Goal: Task Accomplishment & Management: Complete application form

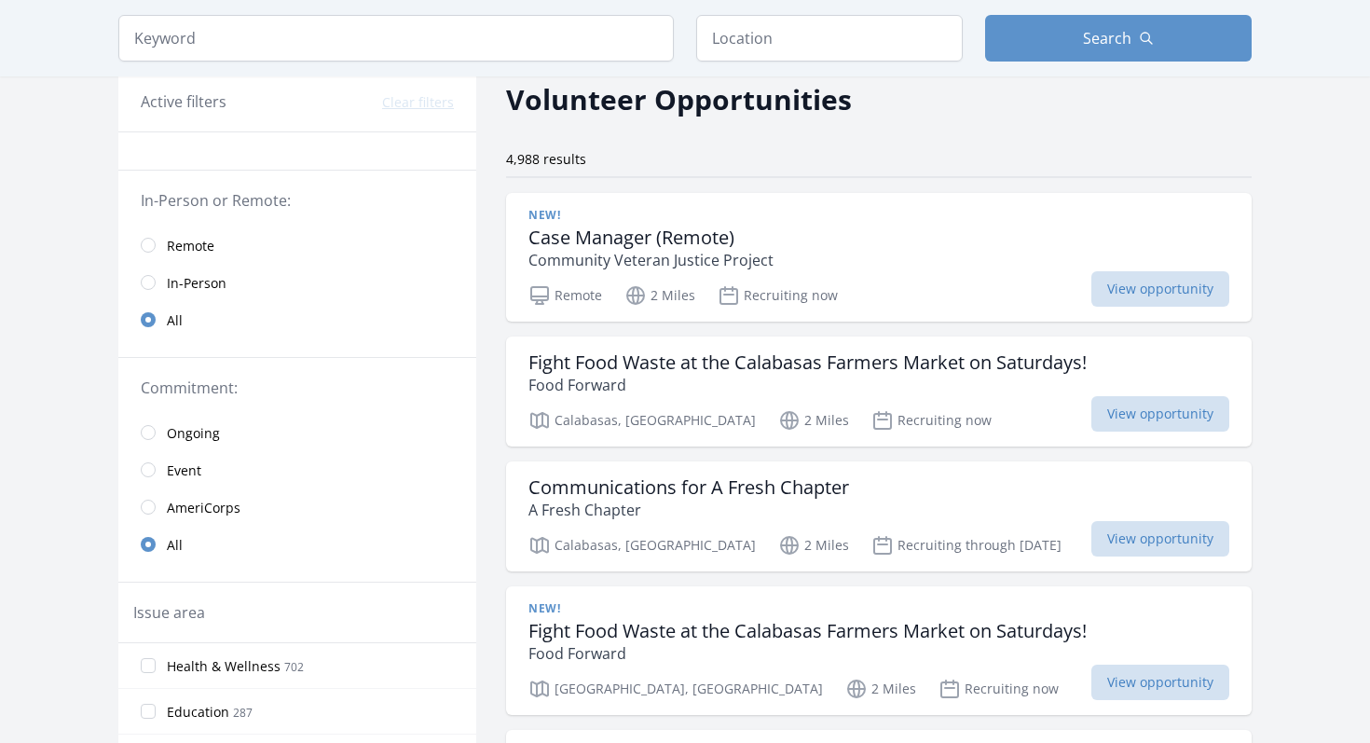
scroll to position [97, 0]
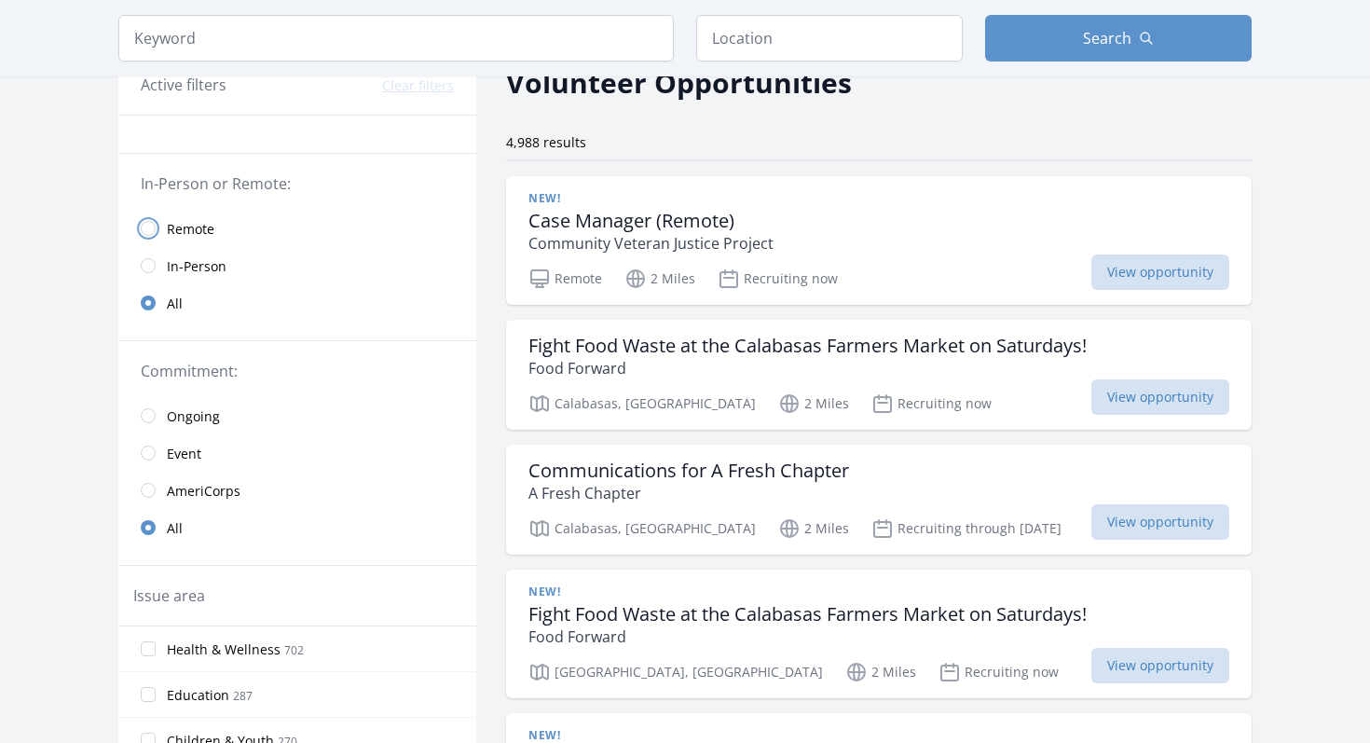
click at [143, 231] on input "radio" at bounding box center [148, 228] width 15 height 15
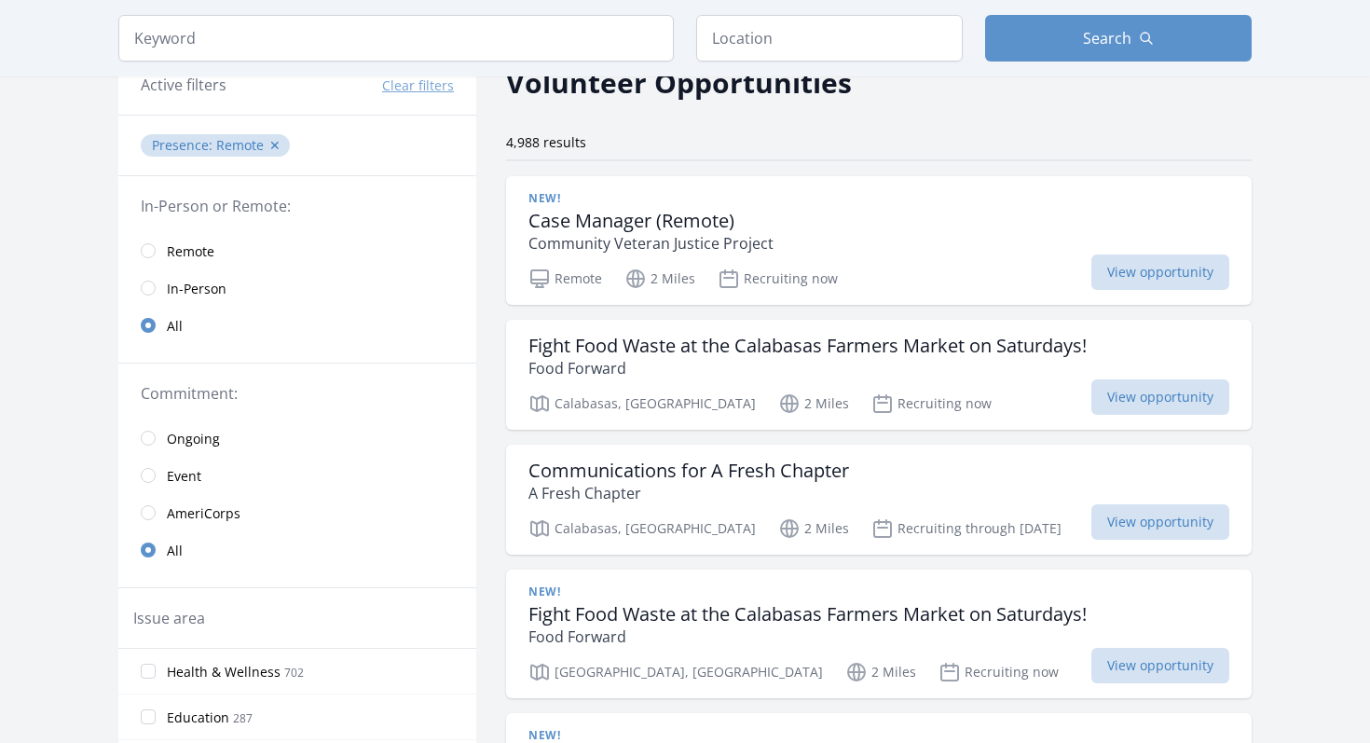
click at [146, 260] on link "Remote" at bounding box center [297, 250] width 358 height 37
click at [144, 245] on input "radio" at bounding box center [148, 250] width 15 height 15
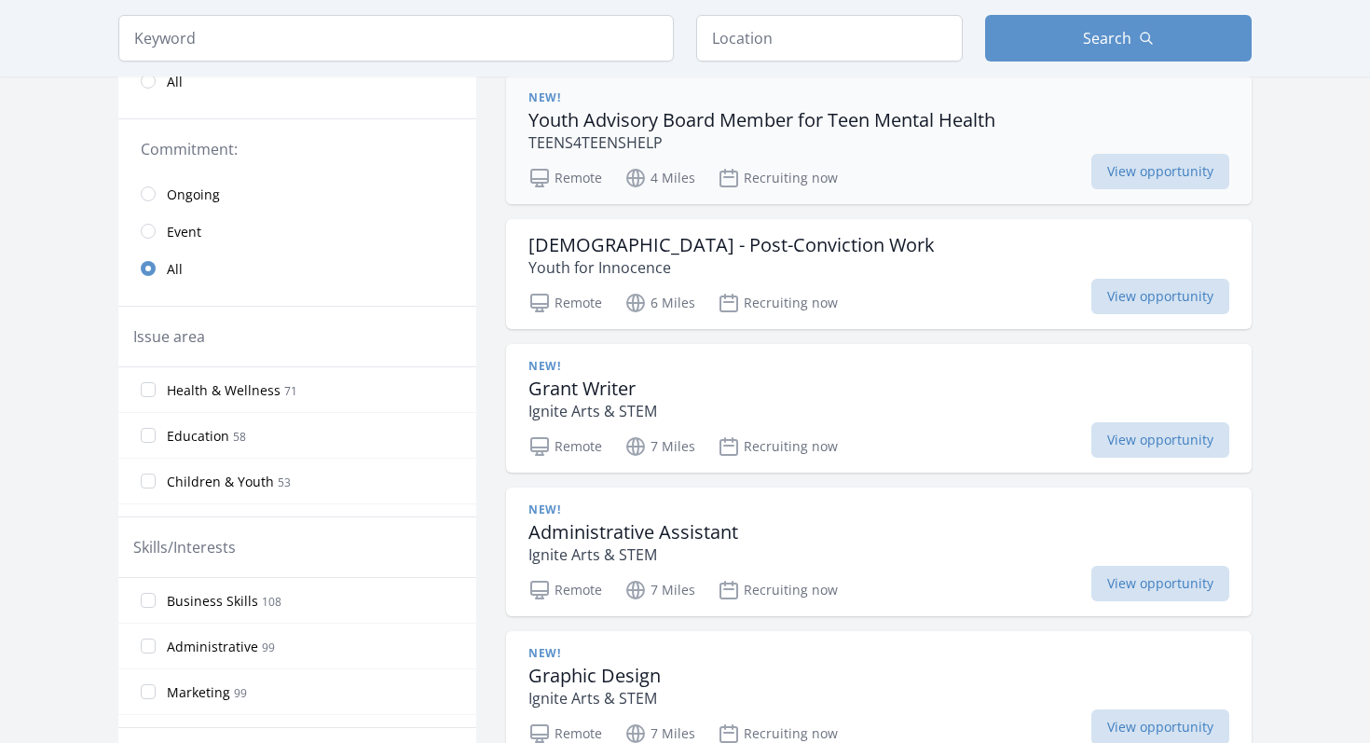
scroll to position [323, 0]
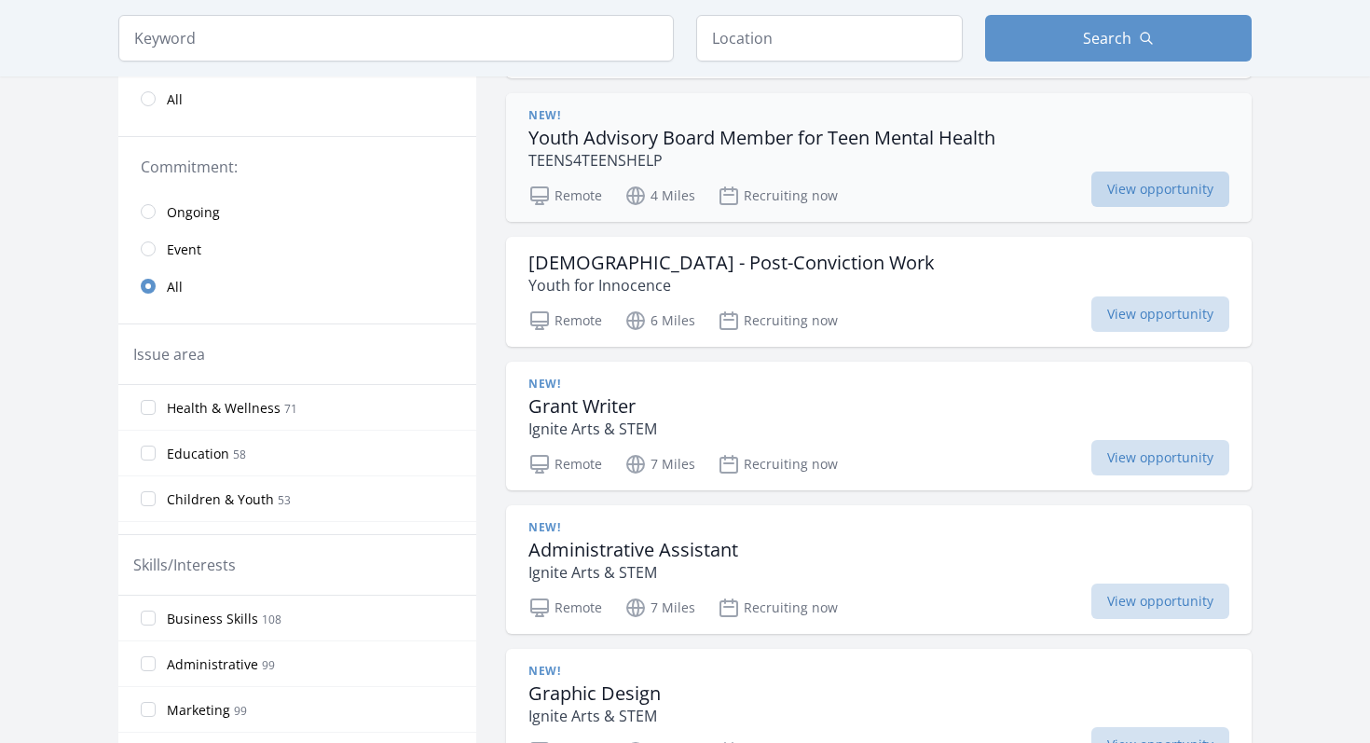
click at [1174, 188] on span "View opportunity" at bounding box center [1160, 188] width 138 height 35
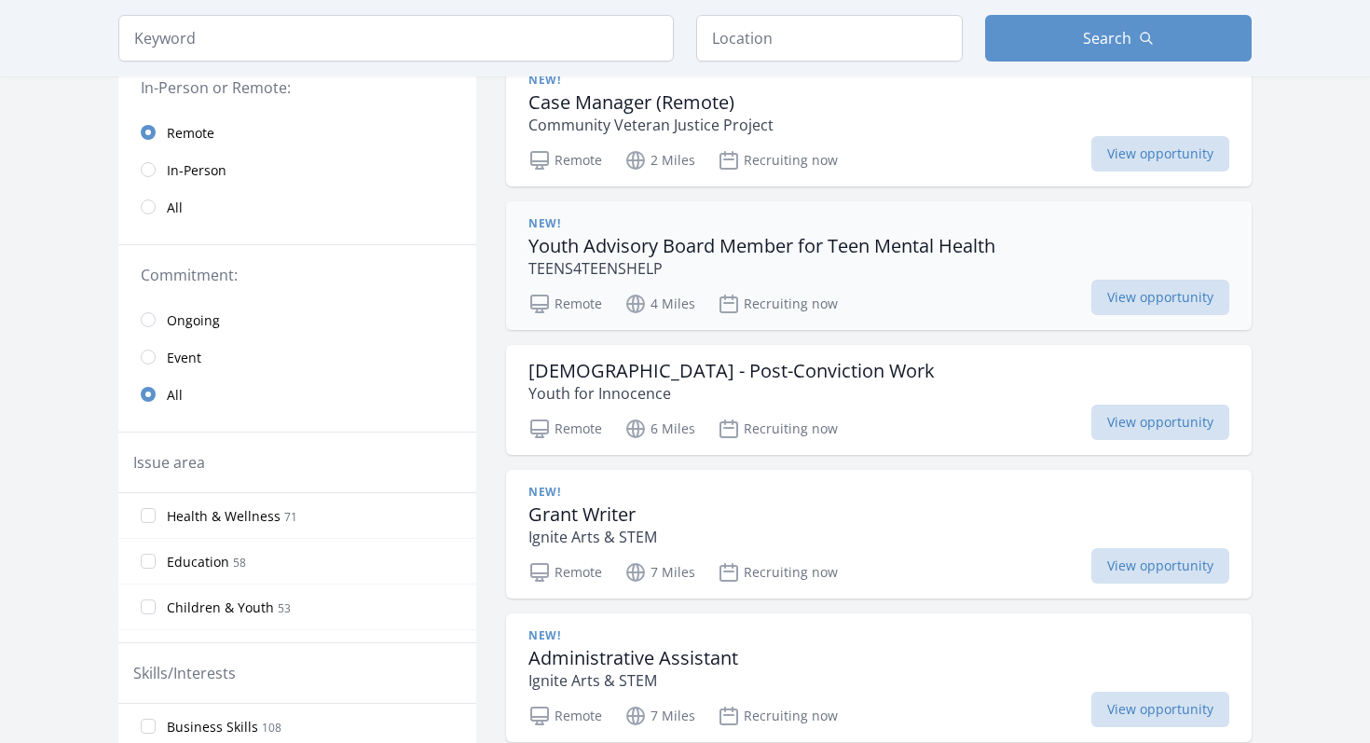
scroll to position [212, 0]
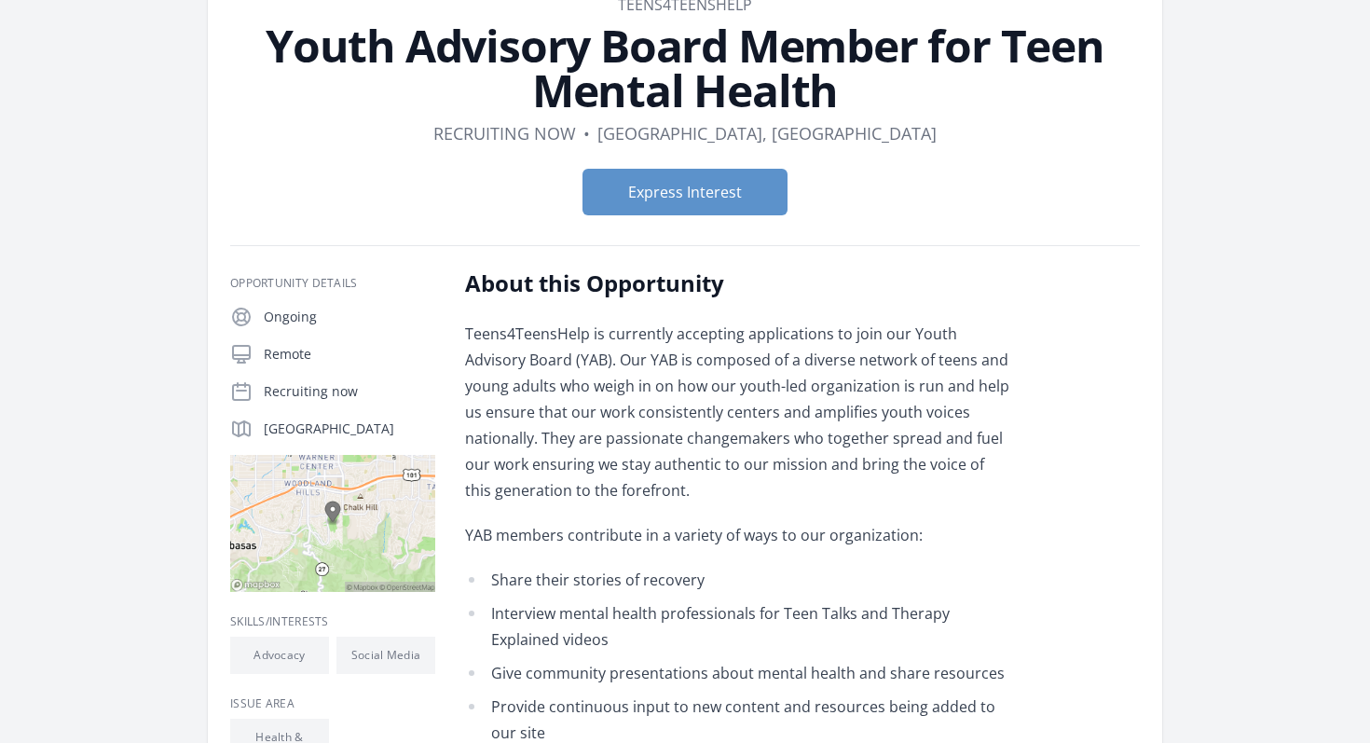
scroll to position [111, 0]
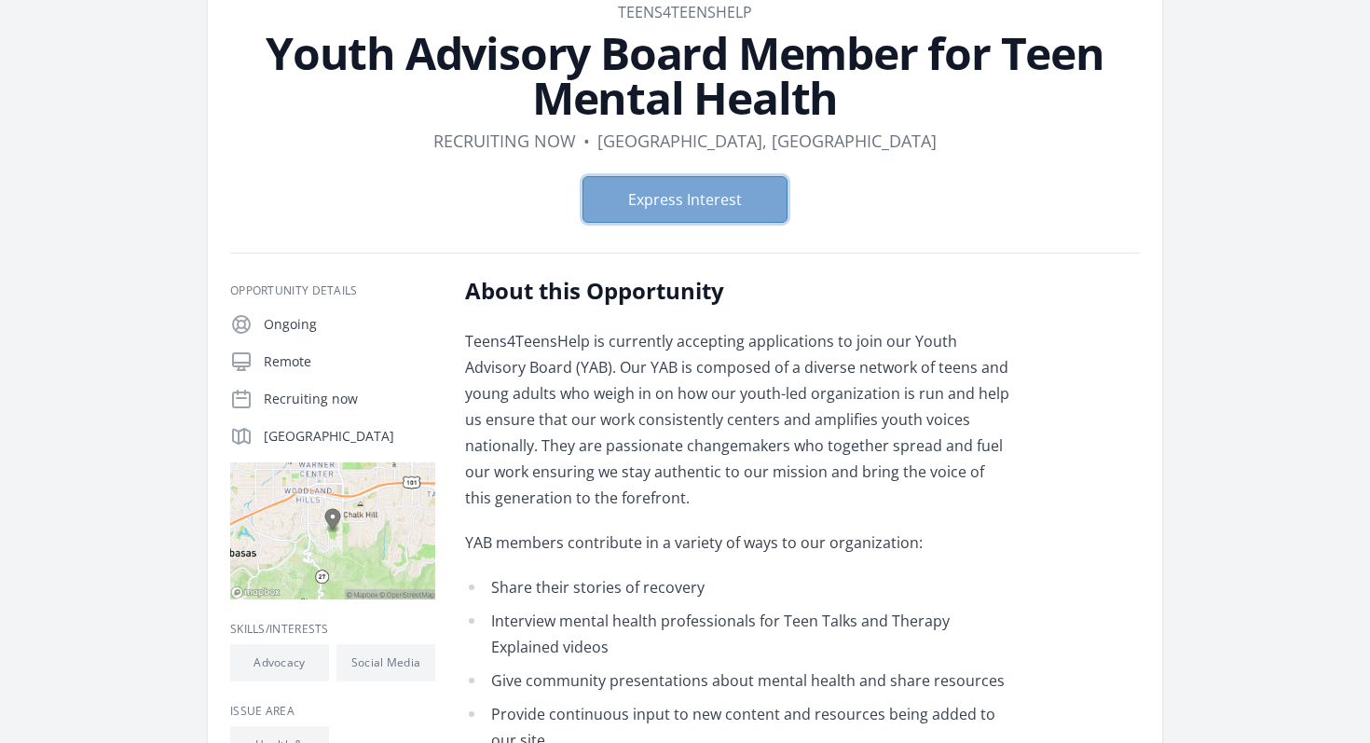
click at [639, 206] on button "Express Interest" at bounding box center [684, 199] width 205 height 47
